Goal: Complete application form: Complete application form

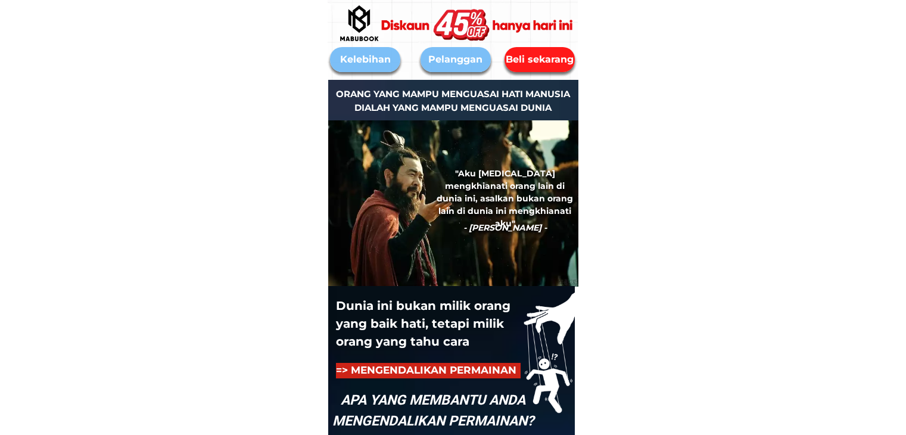
scroll to position [5612, 0]
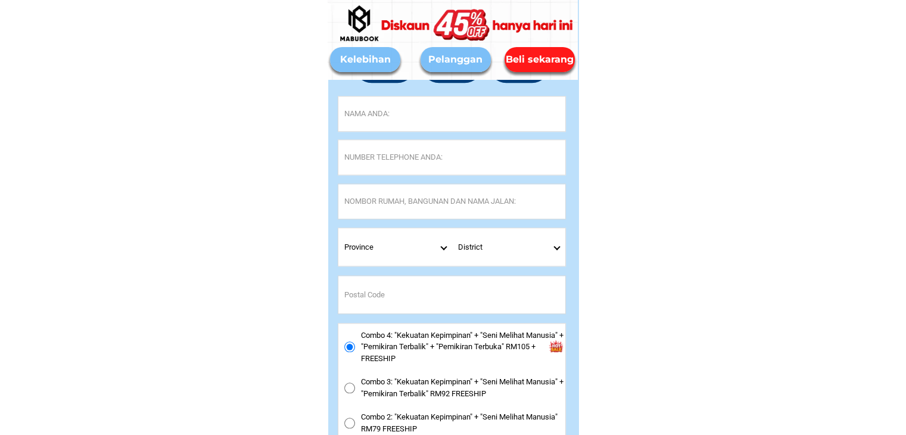
click at [390, 205] on input "Input address" at bounding box center [451, 201] width 227 height 35
paste input "[STREET_ADDRESS]."
type input "[STREET_ADDRESS]."
click at [436, 251] on select "Province [GEOGRAPHIC_DATA] [GEOGRAPHIC_DATA] [GEOGRAPHIC_DATA] [GEOGRAPHIC_DATA…" at bounding box center [395, 247] width 114 height 38
select select "60_R3879784"
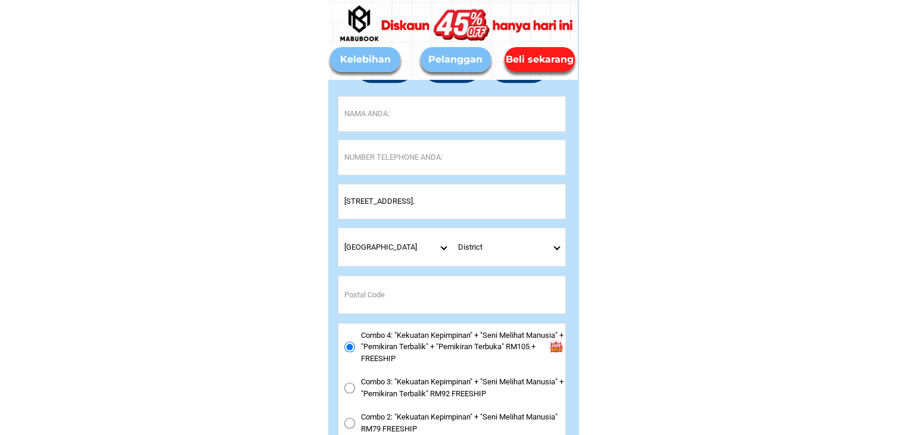
click at [338, 228] on select "Province [GEOGRAPHIC_DATA] [GEOGRAPHIC_DATA] [GEOGRAPHIC_DATA] [GEOGRAPHIC_DATA…" at bounding box center [395, 247] width 114 height 38
click at [551, 244] on select "District Asajaya [GEOGRAPHIC_DATA] BARAM [GEOGRAPHIC_DATA] [GEOGRAPHIC_DATA] Be…" at bounding box center [509, 247] width 114 height 38
select select "60_R80017366"
click at [452, 228] on select "District Asajaya [GEOGRAPHIC_DATA] BARAM [GEOGRAPHIC_DATA] [GEOGRAPHIC_DATA] Be…" at bounding box center [509, 247] width 114 height 38
drag, startPoint x: 494, startPoint y: 201, endPoint x: 535, endPoint y: 198, distance: 41.2
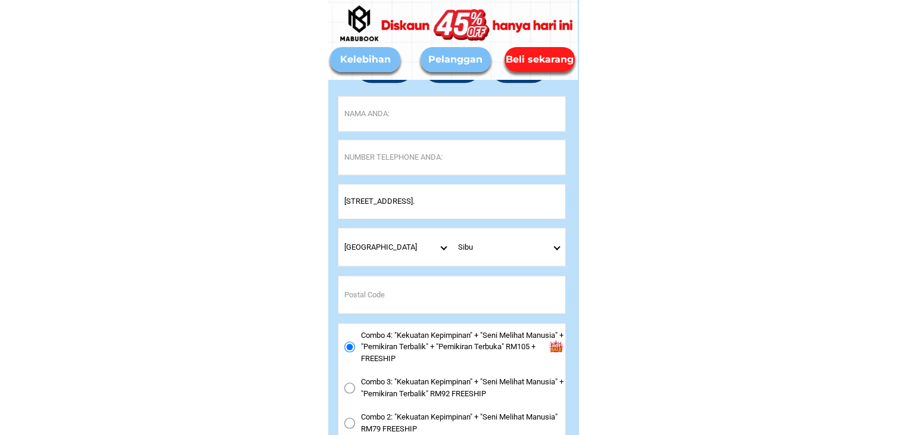
click at [534, 198] on input "[STREET_ADDRESS]." at bounding box center [451, 201] width 227 height 35
type input "[STREET_ADDRESS]"
click at [400, 292] on input "Input postal_code" at bounding box center [451, 295] width 227 height 38
type input "96000"
click at [457, 107] on input "Input full_name" at bounding box center [451, 114] width 227 height 35
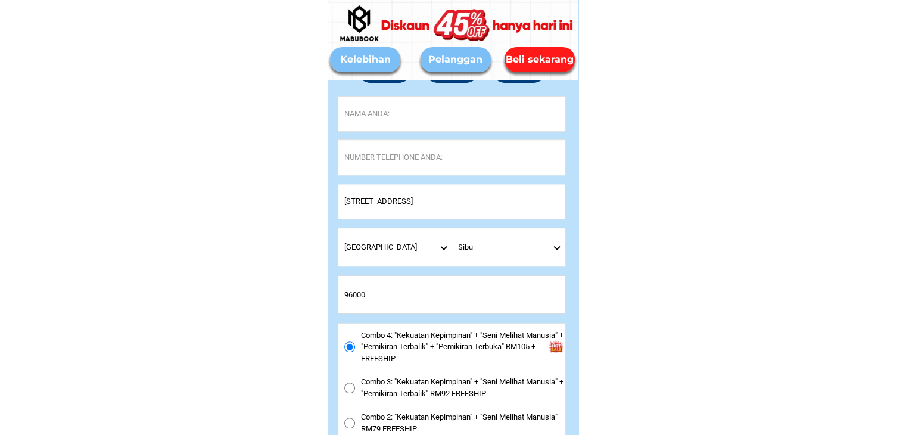
click at [384, 120] on input "Input full_name" at bounding box center [451, 114] width 227 height 35
click at [381, 109] on input "Input full_name" at bounding box center [451, 114] width 227 height 35
paste input "[PERSON_NAME]"
type input "[PERSON_NAME]"
click at [372, 166] on input "Input phone_number" at bounding box center [451, 157] width 227 height 35
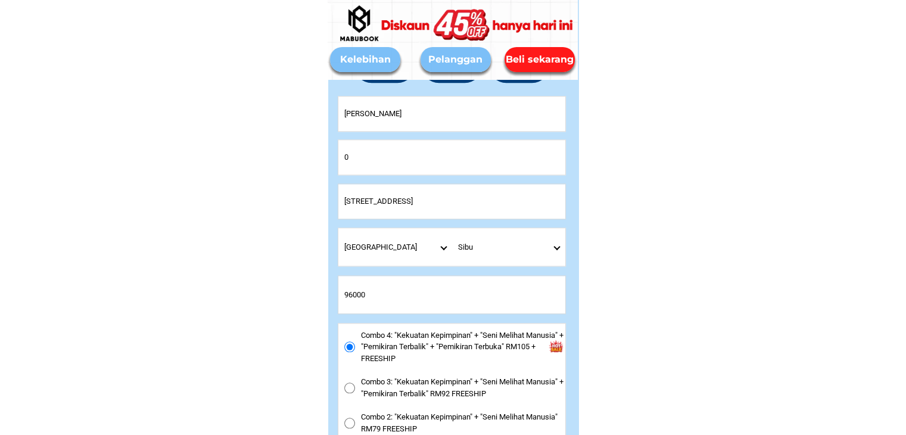
paste input "197094933"
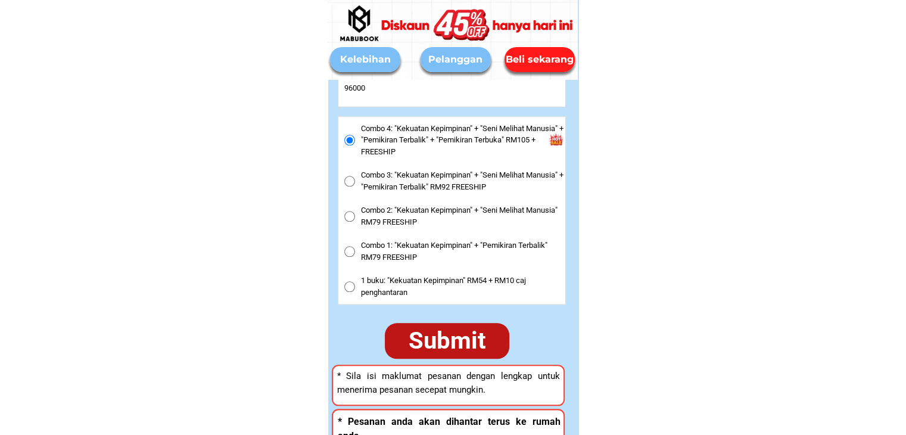
scroll to position [5850, 0]
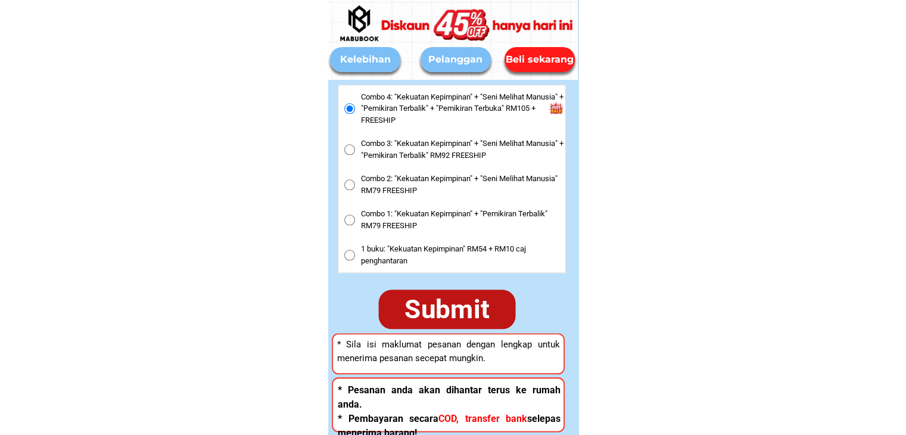
type input "0197094933"
click at [473, 319] on div "Submit" at bounding box center [447, 309] width 137 height 39
radio input "true"
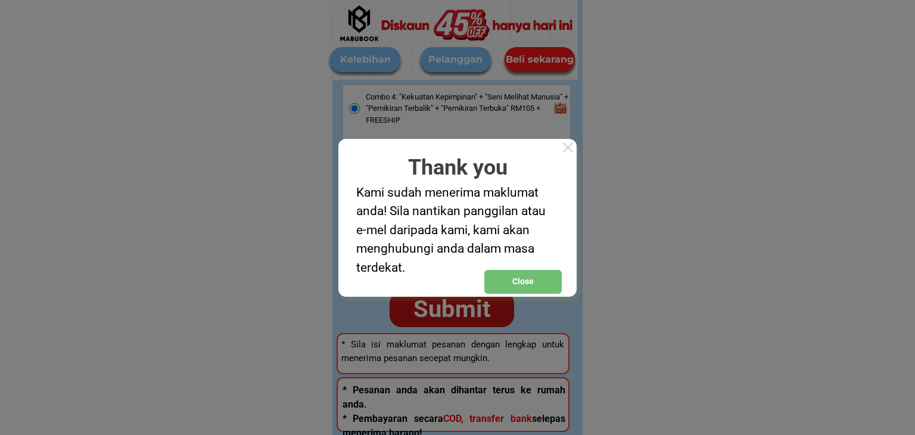
drag, startPoint x: 568, startPoint y: 146, endPoint x: 438, endPoint y: 82, distance: 145.5
click at [569, 146] on div at bounding box center [567, 147] width 17 height 17
